Goal: Task Accomplishment & Management: Use online tool/utility

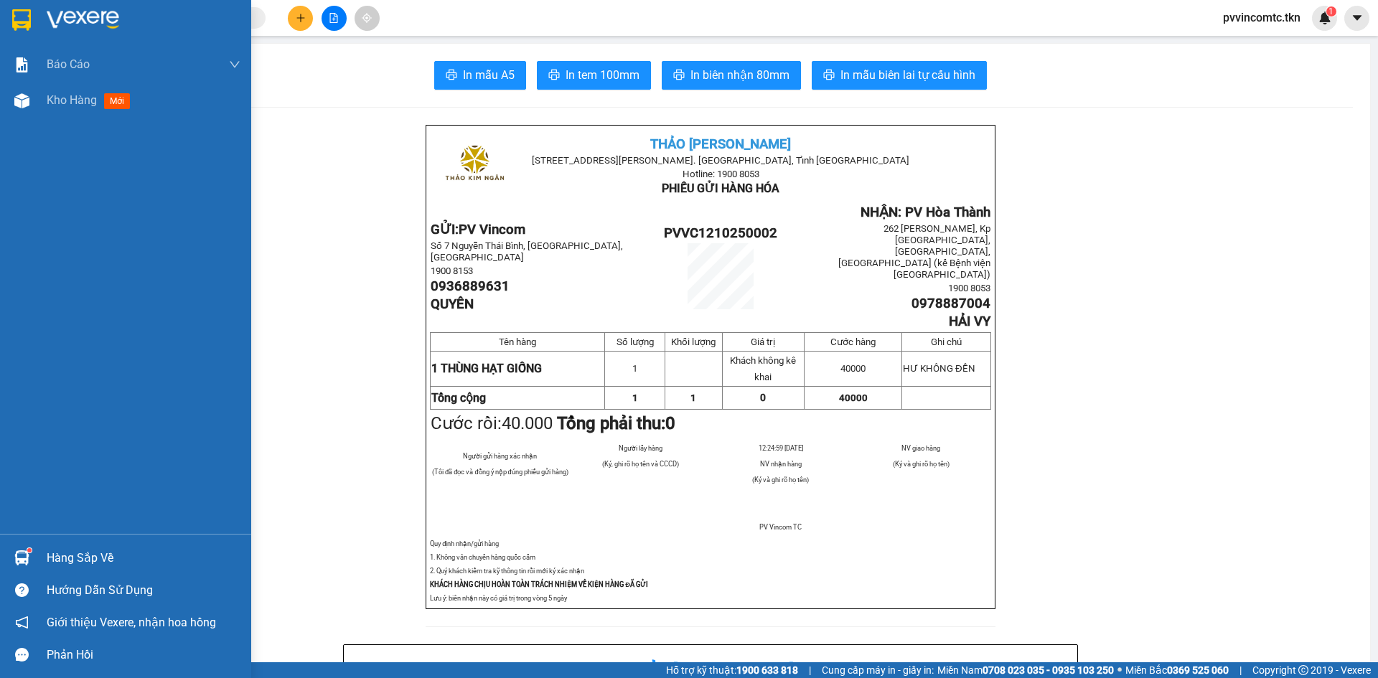
click at [85, 17] on img at bounding box center [83, 20] width 72 height 22
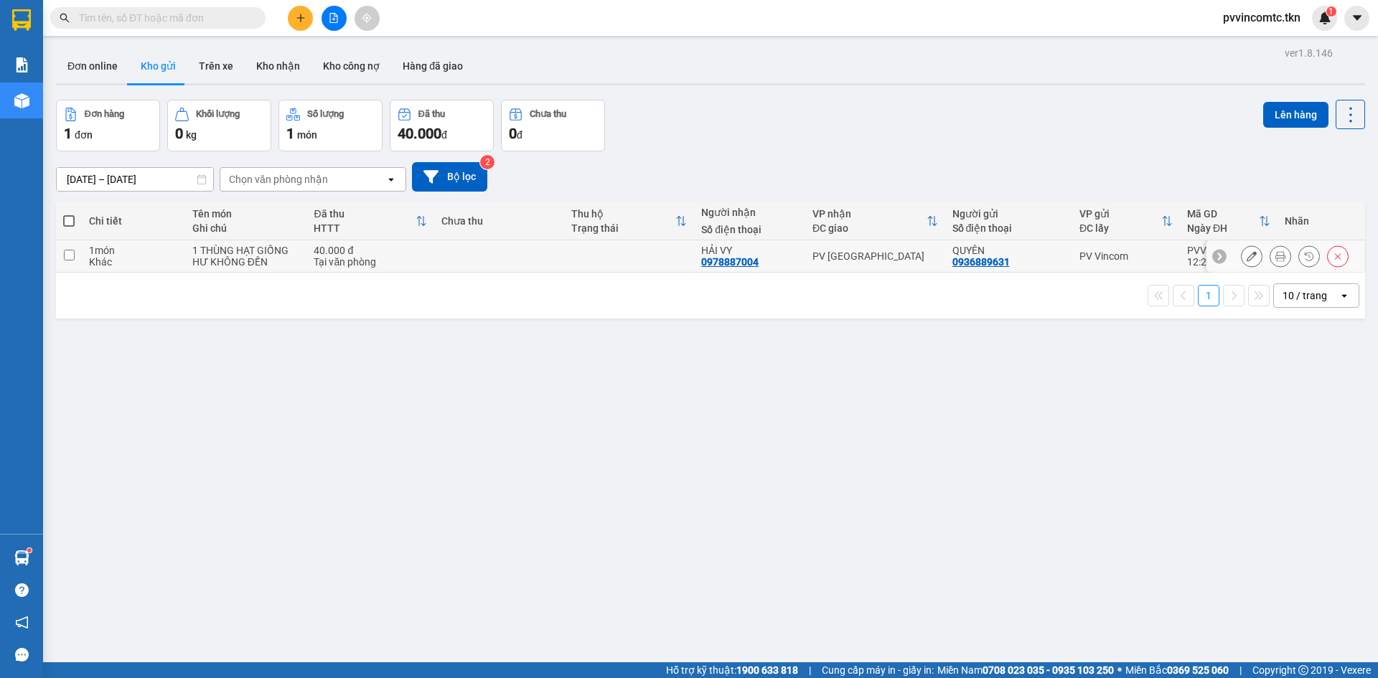
click at [75, 253] on td at bounding box center [69, 256] width 26 height 32
checkbox input "true"
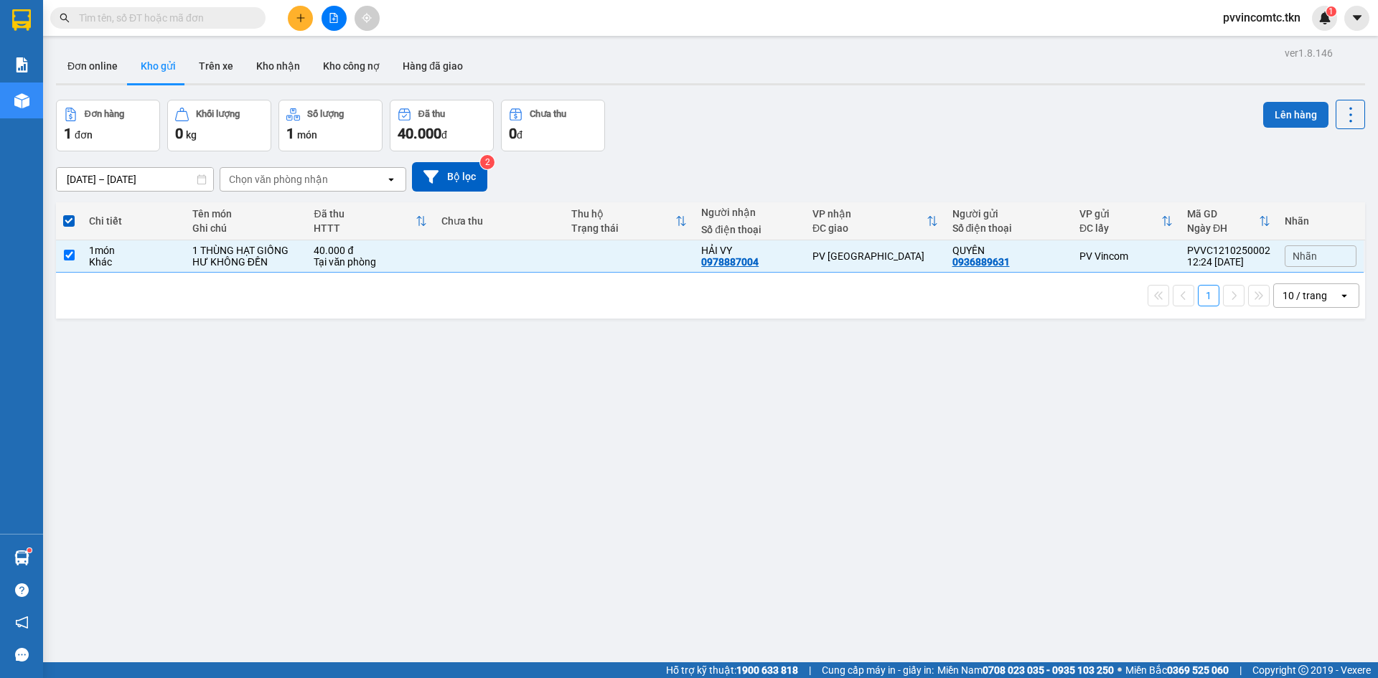
click at [1281, 115] on button "Lên hàng" at bounding box center [1295, 115] width 65 height 26
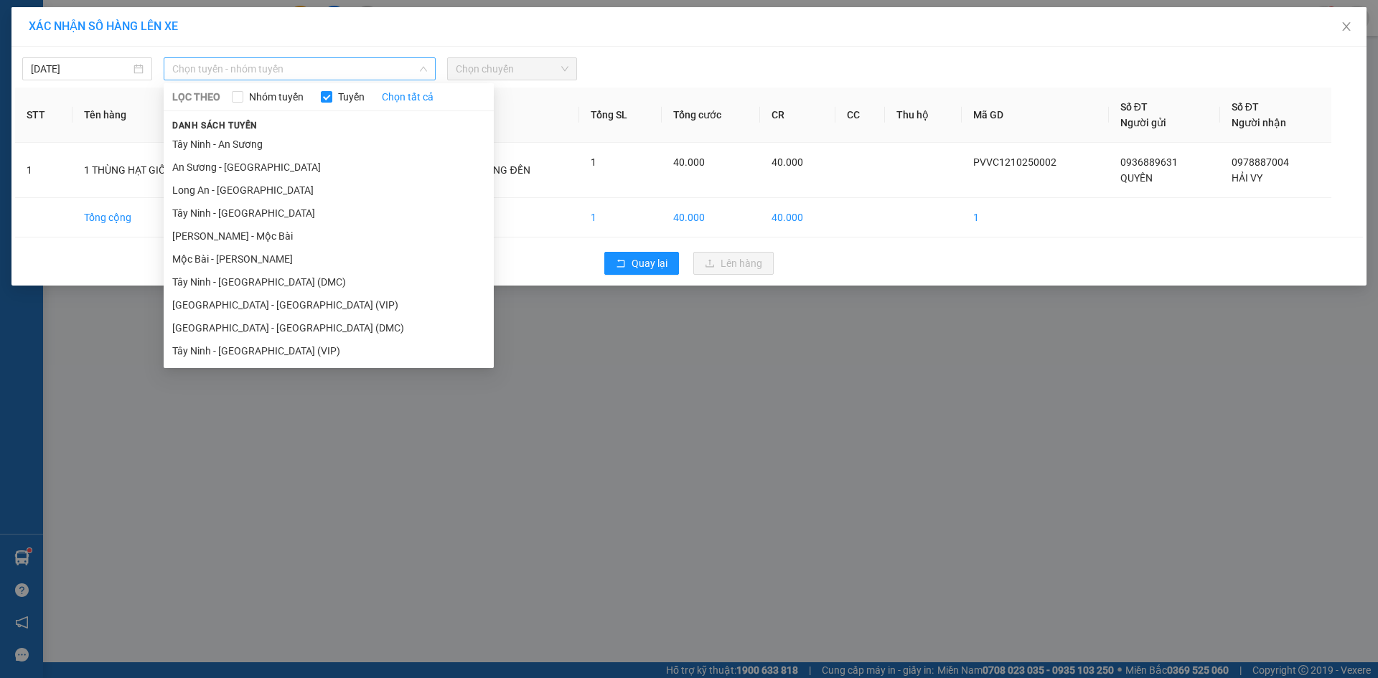
click at [397, 75] on span "Chọn tuyến - nhóm tuyến" at bounding box center [299, 69] width 255 height 22
click at [355, 305] on li "[GEOGRAPHIC_DATA] - [GEOGRAPHIC_DATA] (VIP)" at bounding box center [329, 304] width 330 height 23
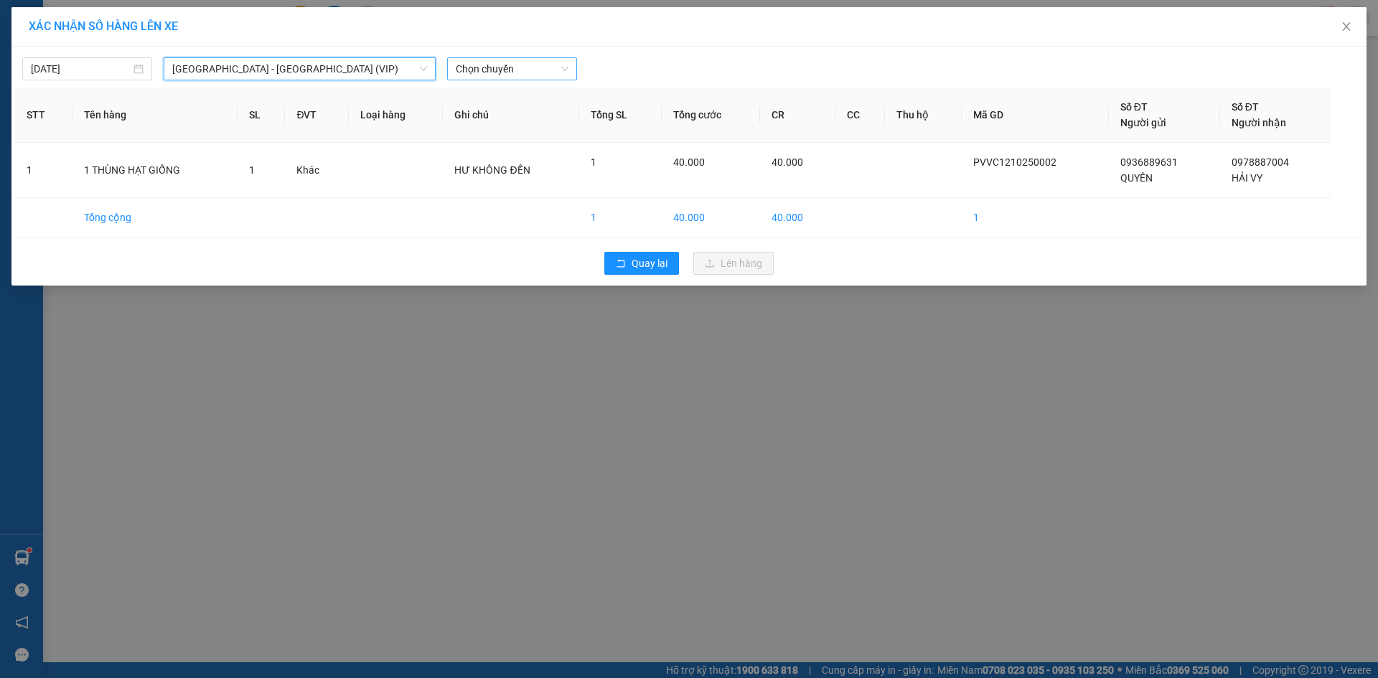
click at [526, 72] on span "Chọn chuyến" at bounding box center [512, 69] width 113 height 22
type input "6040"
click at [523, 123] on div "12:00 - 50H-260.40" at bounding box center [512, 121] width 112 height 16
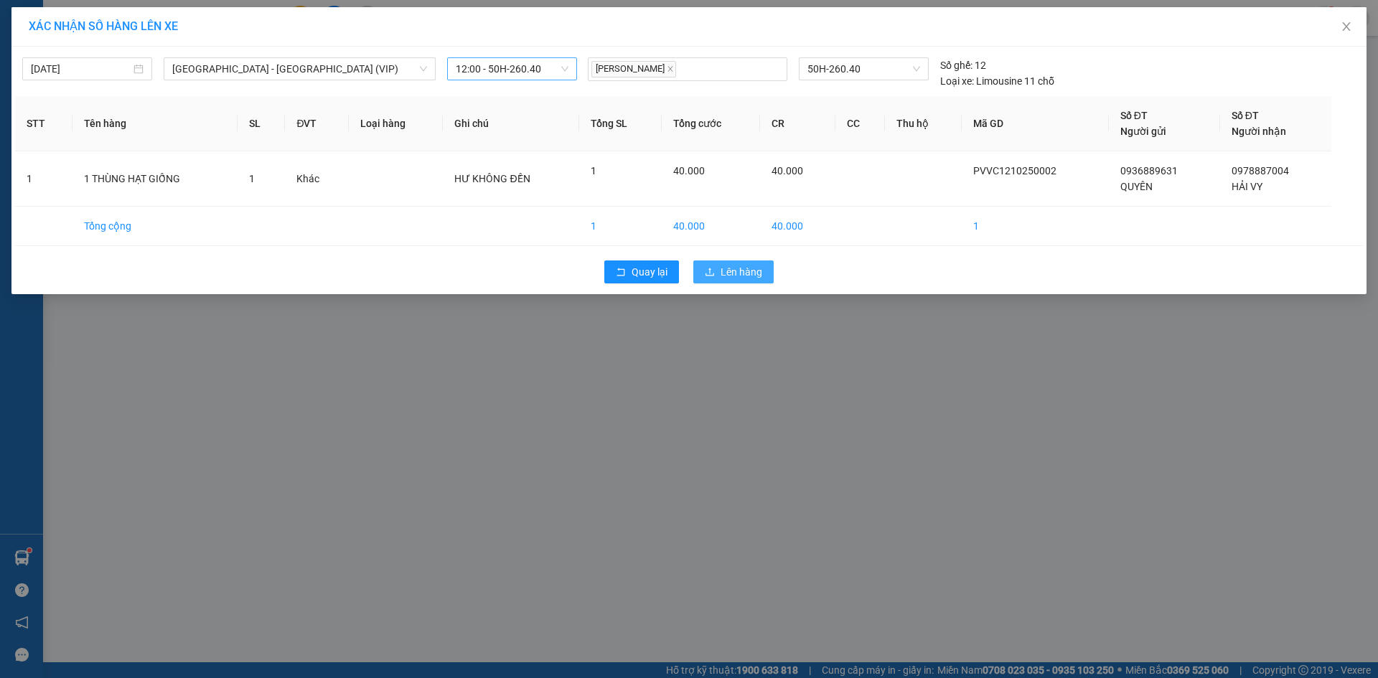
click at [740, 281] on button "Lên hàng" at bounding box center [733, 271] width 80 height 23
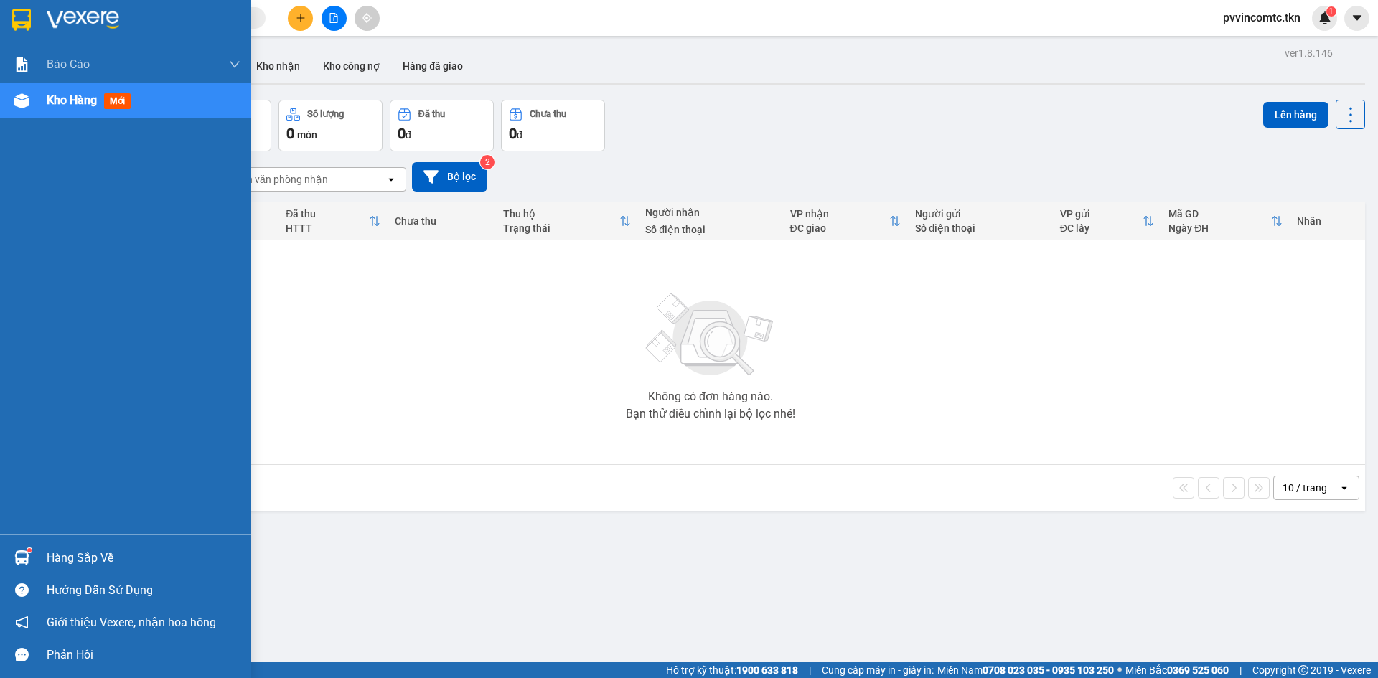
drag, startPoint x: 57, startPoint y: 562, endPoint x: 68, endPoint y: 562, distance: 10.8
click at [60, 562] on div "Hàng sắp về" at bounding box center [144, 558] width 194 height 22
